Goal: Information Seeking & Learning: Compare options

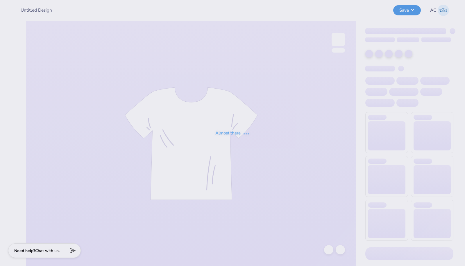
type input "SK Simone Philo Tee"
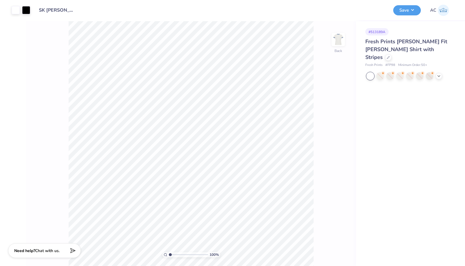
click at [440, 74] on icon at bounding box center [438, 76] width 5 height 5
click at [414, 52] on div "Fresh Prints Simone Slim Fit Ringer Shirt with Stripes" at bounding box center [409, 50] width 88 height 24
click at [390, 56] on icon at bounding box center [388, 57] width 3 height 3
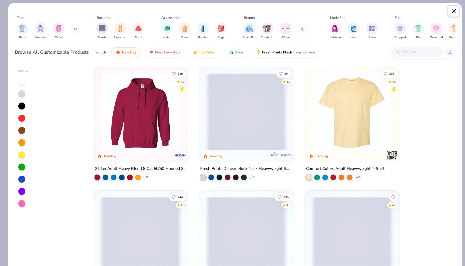
click at [452, 10] on button "Close" at bounding box center [453, 11] width 11 height 11
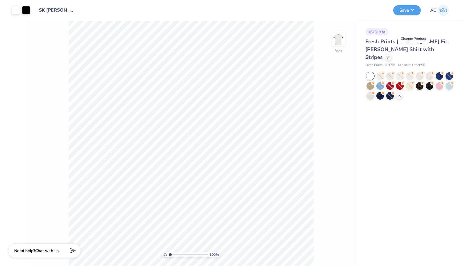
click at [391, 54] on div at bounding box center [388, 57] width 6 height 6
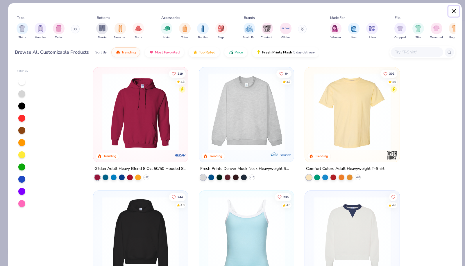
click at [452, 14] on button "Close" at bounding box center [453, 11] width 11 height 11
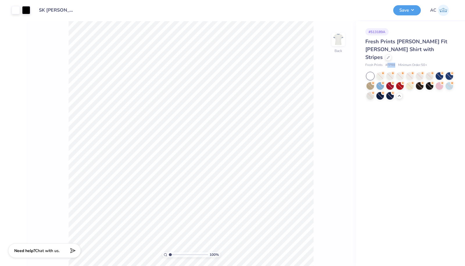
drag, startPoint x: 395, startPoint y: 56, endPoint x: 388, endPoint y: 57, distance: 7.3
click at [388, 63] on div "Fresh Prints # FP98 Minimum Order: 50 +" at bounding box center [409, 65] width 88 height 5
copy span "FP98"
click at [391, 54] on div at bounding box center [388, 57] width 6 height 6
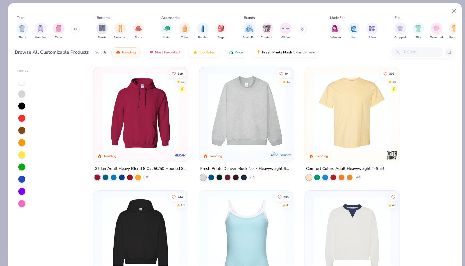
click at [409, 51] on input "text" at bounding box center [416, 52] width 45 height 7
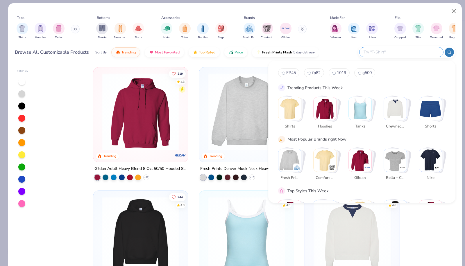
paste input "FP98"
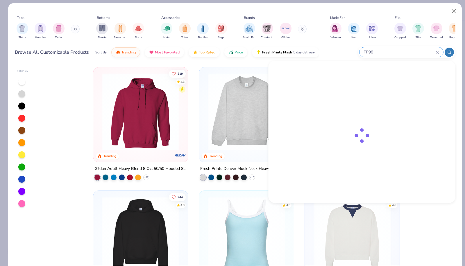
type input "FP98"
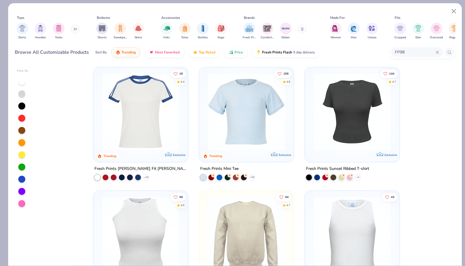
click at [144, 149] on img at bounding box center [140, 111] width 83 height 77
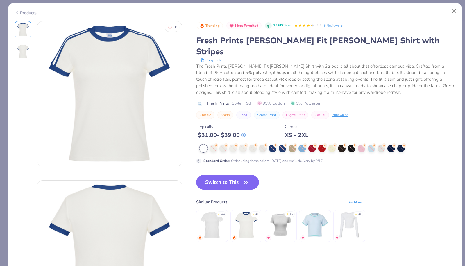
click at [302, 145] on div at bounding box center [302, 149] width 8 height 8
click at [454, 12] on button "Close" at bounding box center [453, 11] width 11 height 11
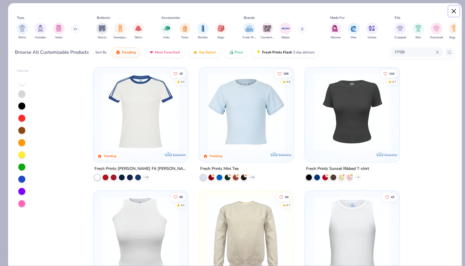
click at [453, 12] on button "Close" at bounding box center [453, 11] width 11 height 11
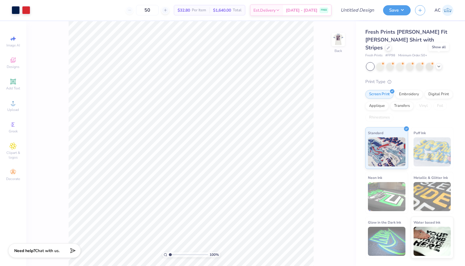
click at [439, 63] on div at bounding box center [439, 66] width 6 height 6
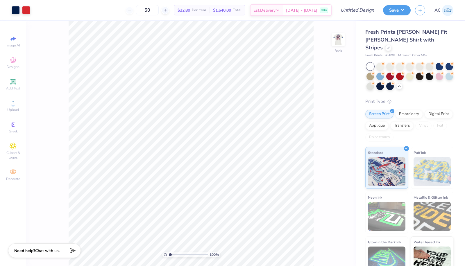
click at [384, 73] on div at bounding box center [380, 77] width 8 height 8
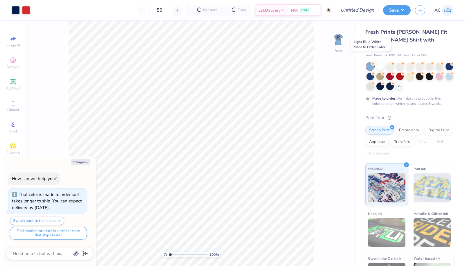
type textarea "x"
click at [265, 12] on span "Est. Delivery" at bounding box center [254, 10] width 22 height 6
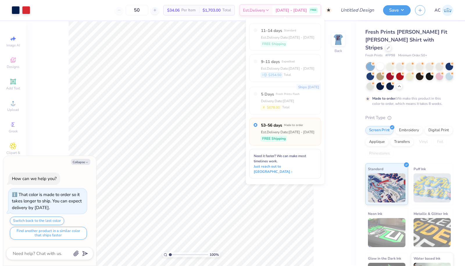
click at [331, 87] on div "100 % Back" at bounding box center [191, 143] width 330 height 245
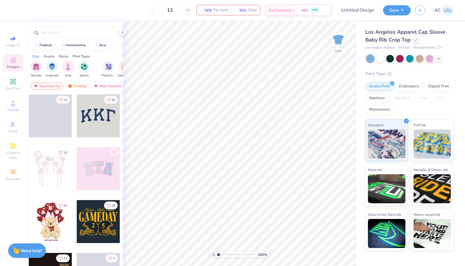
click at [12, 172] on circle at bounding box center [12, 170] width 3 height 3
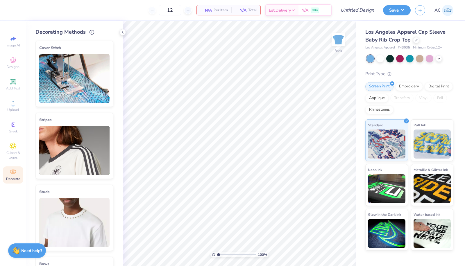
click at [68, 155] on img at bounding box center [74, 150] width 70 height 49
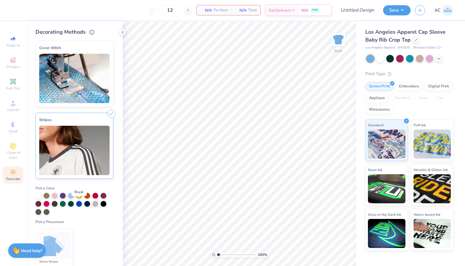
click at [78, 204] on div at bounding box center [79, 204] width 6 height 6
click at [86, 203] on div at bounding box center [87, 204] width 6 height 6
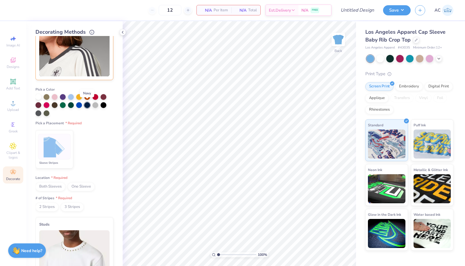
scroll to position [102, 0]
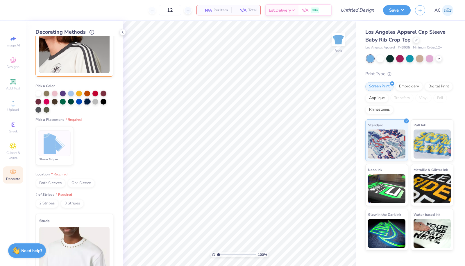
click at [53, 152] on img at bounding box center [55, 143] width 22 height 22
click at [51, 182] on span "Both Sleeves" at bounding box center [50, 183] width 30 height 9
click at [51, 203] on span "2 Stripes" at bounding box center [46, 203] width 23 height 9
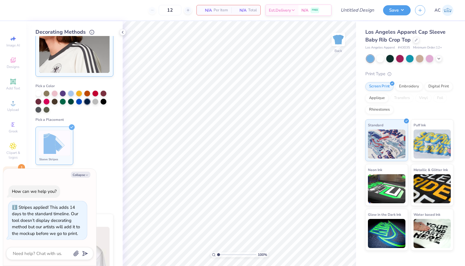
click at [102, 189] on div "Pick a Color Pick a Placement Sleeve Stripes Location Both Sleeves One Sleeve #…" at bounding box center [74, 143] width 78 height 129
click at [105, 185] on div "Both Sleeves One Sleeve" at bounding box center [74, 183] width 78 height 9
click at [85, 176] on icon "button" at bounding box center [86, 174] width 3 height 3
type textarea "x"
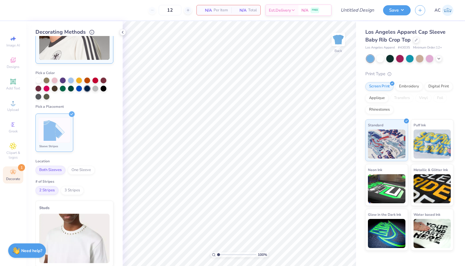
scroll to position [75, 0]
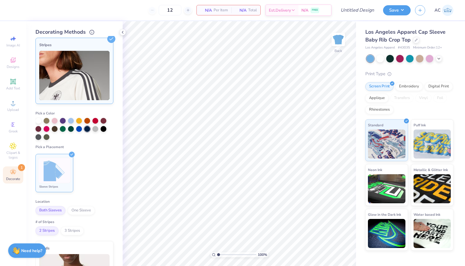
click at [291, 9] on span "Est. Delivery" at bounding box center [280, 10] width 22 height 6
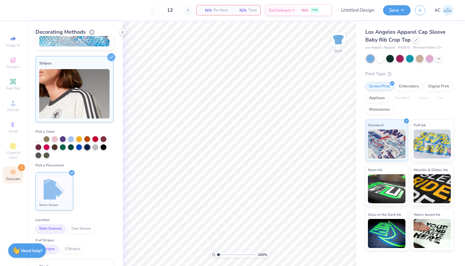
scroll to position [53, 0]
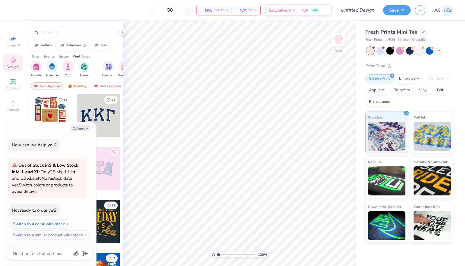
click at [440, 53] on div at bounding box center [439, 51] width 6 height 6
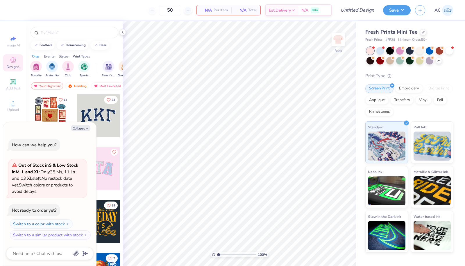
click at [381, 50] on div at bounding box center [380, 51] width 8 height 8
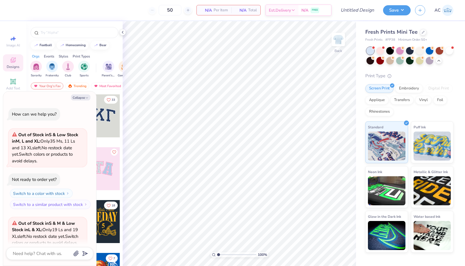
scroll to position [51, 0]
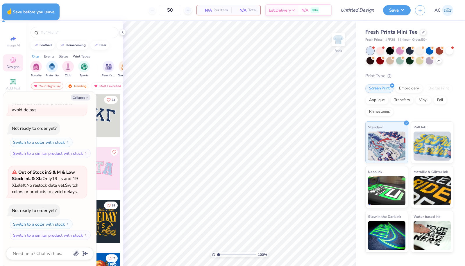
type textarea "x"
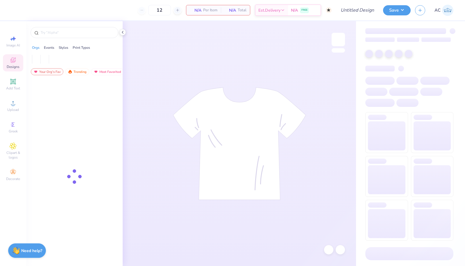
type input "50"
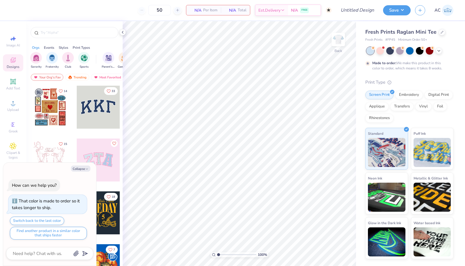
click at [284, 11] on icon at bounding box center [282, 10] width 5 height 5
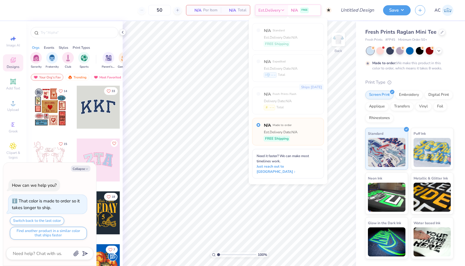
click at [100, 15] on div "50 N/A Per Item N/A Total Est. Delivery N/A FREE" at bounding box center [174, 10] width 316 height 20
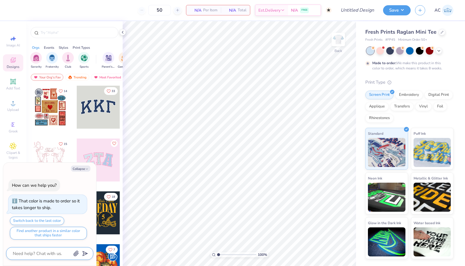
click at [38, 256] on textarea at bounding box center [41, 254] width 59 height 8
click at [41, 233] on button "Find another product in a similar color that ships faster" at bounding box center [48, 233] width 77 height 13
type textarea "x"
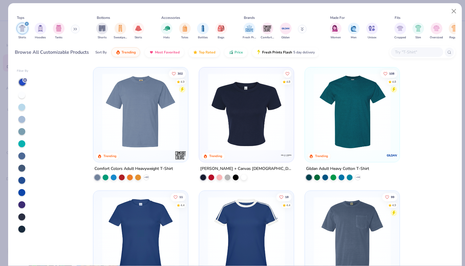
click at [405, 54] on input "text" at bounding box center [416, 52] width 45 height 7
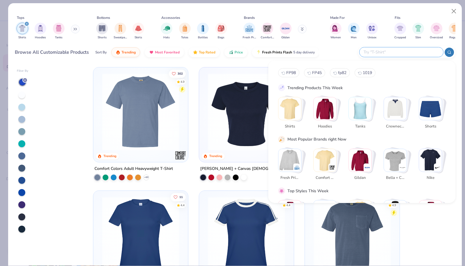
click at [289, 112] on img "Stack Card Button Shirts" at bounding box center [289, 108] width 23 height 23
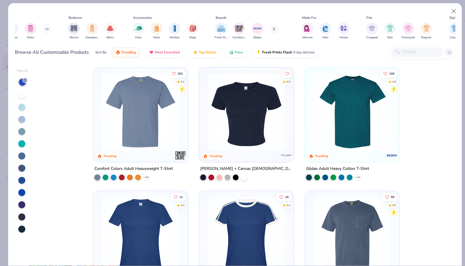
scroll to position [0, 28]
click at [241, 32] on div "filter for Comfort Colors" at bounding box center [239, 29] width 12 height 12
click at [255, 31] on img "filter for Gildan" at bounding box center [257, 28] width 9 height 9
click at [273, 29] on icon at bounding box center [273, 28] width 3 height 3
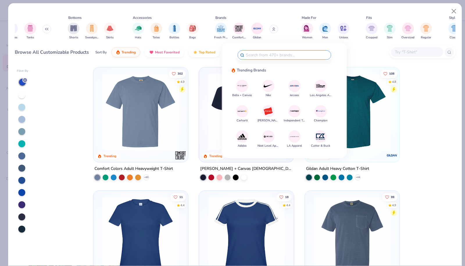
click at [241, 91] on div at bounding box center [242, 86] width 12 height 12
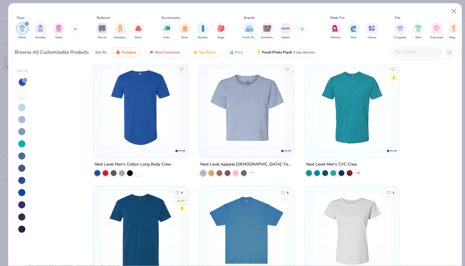
scroll to position [1994, 0]
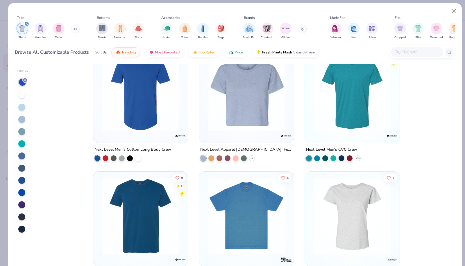
click at [249, 30] on img "filter for Fresh Prints" at bounding box center [249, 28] width 9 height 9
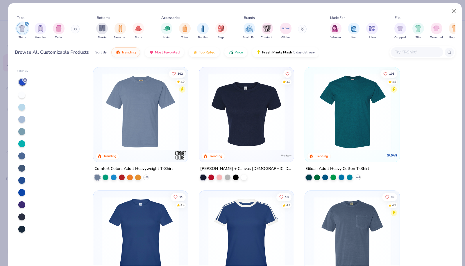
click at [266, 28] on img "filter for Comfort Colors" at bounding box center [267, 28] width 9 height 9
click at [162, 55] on button "Most Favorited" at bounding box center [164, 52] width 39 height 10
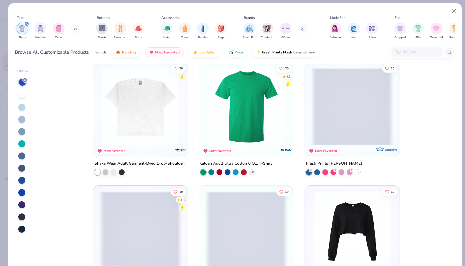
scroll to position [871, 0]
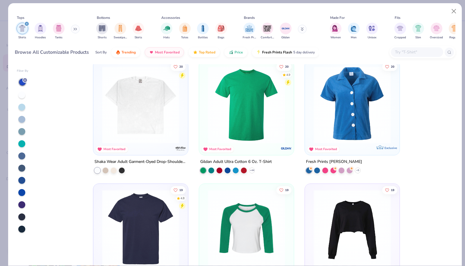
click at [104, 170] on div at bounding box center [106, 171] width 6 height 6
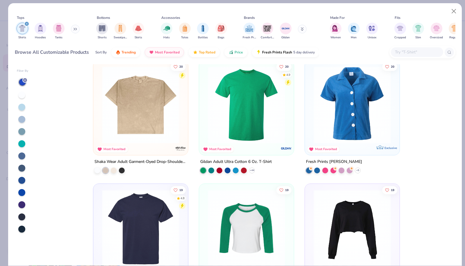
click at [120, 168] on div at bounding box center [122, 171] width 6 height 6
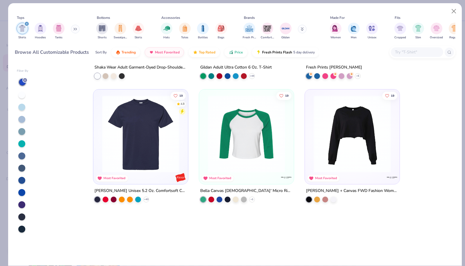
scroll to position [774, 0]
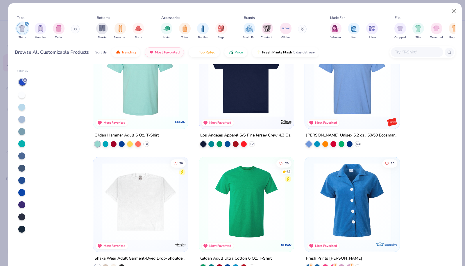
click at [401, 29] on img "filter for Cropped" at bounding box center [400, 28] width 7 height 7
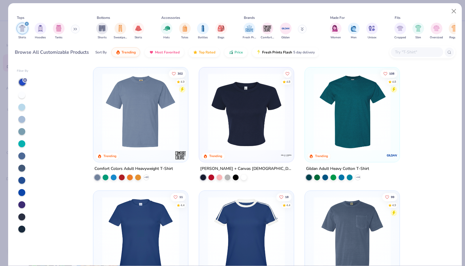
click at [414, 30] on div "filter for Slim" at bounding box center [418, 29] width 12 height 12
click at [399, 31] on div "filter for Cropped" at bounding box center [400, 29] width 12 height 12
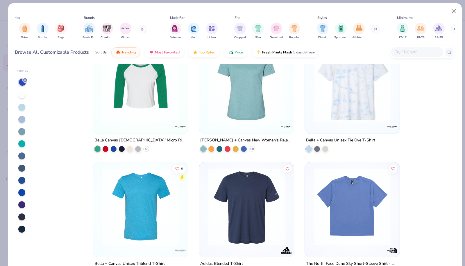
scroll to position [0, 161]
click at [452, 15] on button "Close" at bounding box center [453, 11] width 11 height 11
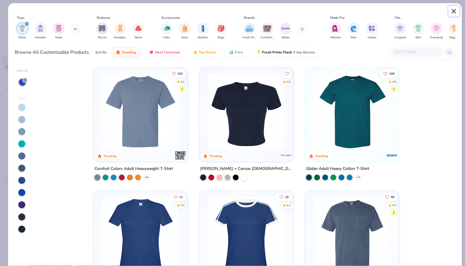
click at [453, 10] on button "Close" at bounding box center [453, 11] width 11 height 11
click at [452, 14] on button "Close" at bounding box center [453, 11] width 11 height 11
click at [456, 10] on button "Close" at bounding box center [453, 11] width 11 height 11
click at [451, 12] on button "Close" at bounding box center [453, 11] width 11 height 11
click at [24, 80] on icon at bounding box center [24, 79] width 3 height 3
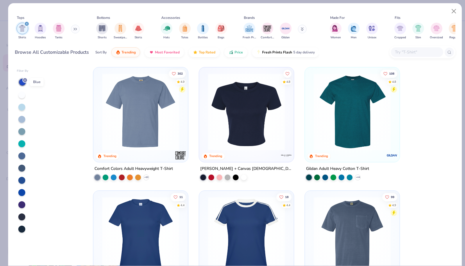
click at [24, 80] on icon at bounding box center [24, 79] width 3 height 3
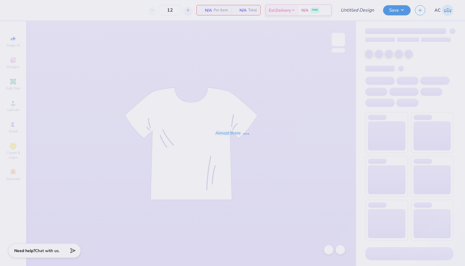
type input "50"
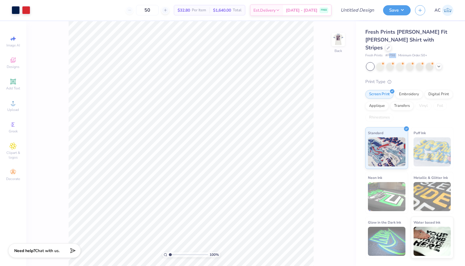
drag, startPoint x: 388, startPoint y: 48, endPoint x: 396, endPoint y: 48, distance: 8.1
click at [396, 53] on div "Fresh Prints # FP98 Minimum Order: 50 +" at bounding box center [409, 55] width 88 height 5
click at [387, 53] on span "# FP98" at bounding box center [390, 55] width 10 height 5
drag, startPoint x: 387, startPoint y: 47, endPoint x: 392, endPoint y: 45, distance: 5.5
click at [392, 53] on span "# FP98" at bounding box center [390, 55] width 10 height 5
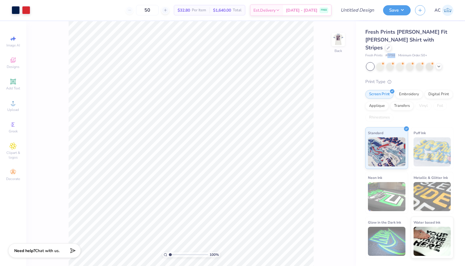
copy span "FP98"
click at [391, 45] on div at bounding box center [388, 48] width 6 height 6
type input "1.00233976665552"
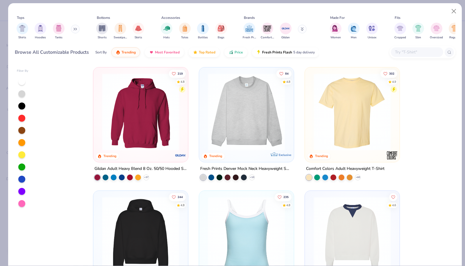
click at [403, 54] on input "text" at bounding box center [416, 52] width 45 height 7
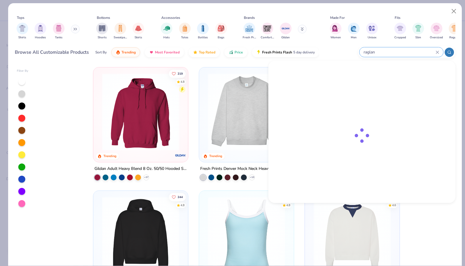
type input "raglan"
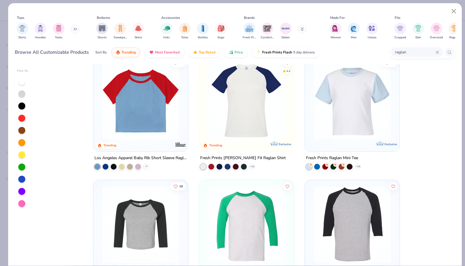
scroll to position [12, 0]
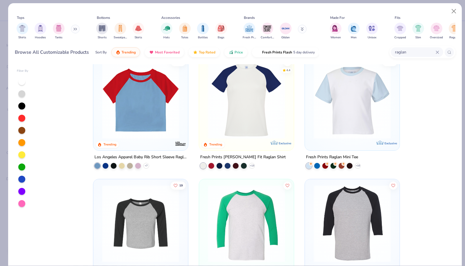
click at [0, 0] on icon at bounding box center [0, 0] width 0 height 0
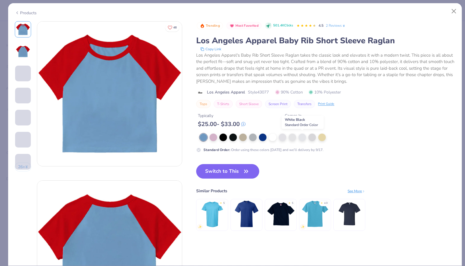
click at [302, 137] on div at bounding box center [302, 138] width 8 height 8
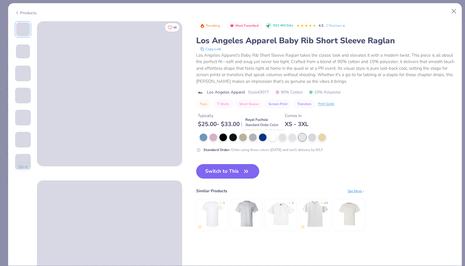
click at [264, 137] on div at bounding box center [263, 138] width 8 height 8
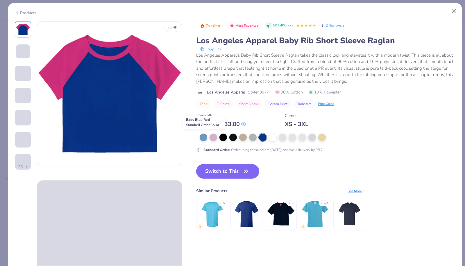
click at [205, 136] on div at bounding box center [204, 138] width 8 height 8
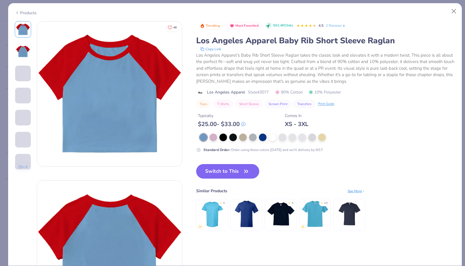
click at [213, 137] on div at bounding box center [213, 138] width 8 height 8
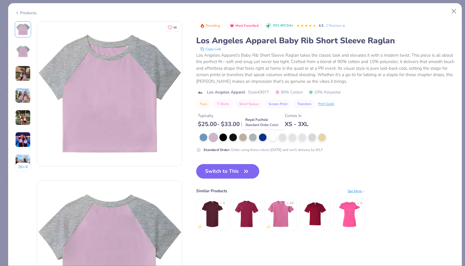
click at [260, 139] on div at bounding box center [263, 138] width 8 height 8
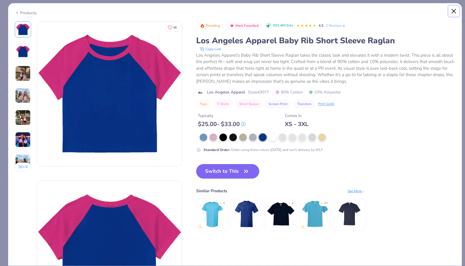
click at [456, 10] on button "Close" at bounding box center [453, 11] width 11 height 11
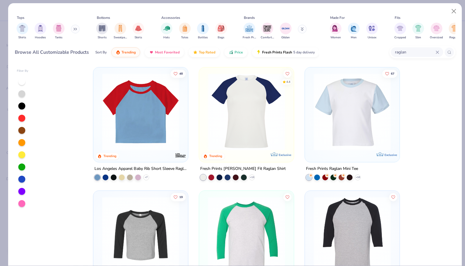
click at [0, 0] on icon at bounding box center [0, 0] width 0 height 0
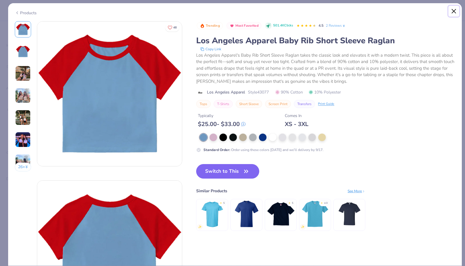
click at [457, 9] on button "Close" at bounding box center [453, 11] width 11 height 11
type input "1.00233976665552"
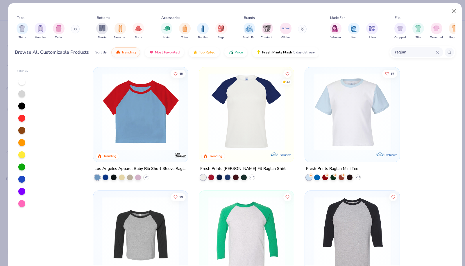
click at [420, 53] on input "raglan" at bounding box center [414, 52] width 41 height 7
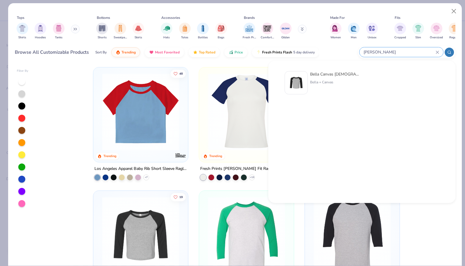
type input "[PERSON_NAME]"
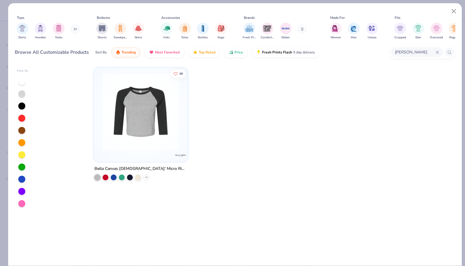
click at [303, 28] on icon at bounding box center [302, 28] width 2 height 1
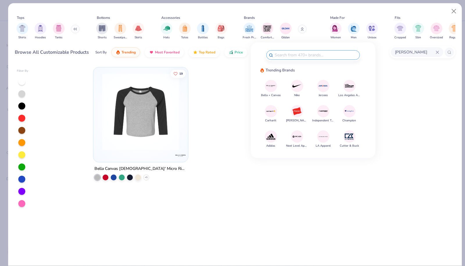
click at [277, 83] on button "Bella + Canvas" at bounding box center [271, 89] width 20 height 18
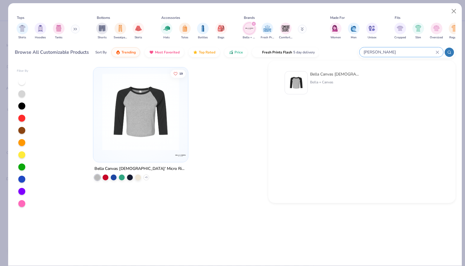
click at [434, 53] on input "[PERSON_NAME]" at bounding box center [399, 52] width 73 height 7
click at [253, 24] on icon "filter for Bella + Canvas" at bounding box center [254, 24] width 2 height 2
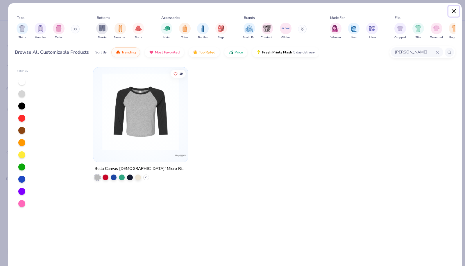
click at [454, 9] on button "Close" at bounding box center [453, 11] width 11 height 11
type input "1.00233976665552"
